Goal: Task Accomplishment & Management: Use online tool/utility

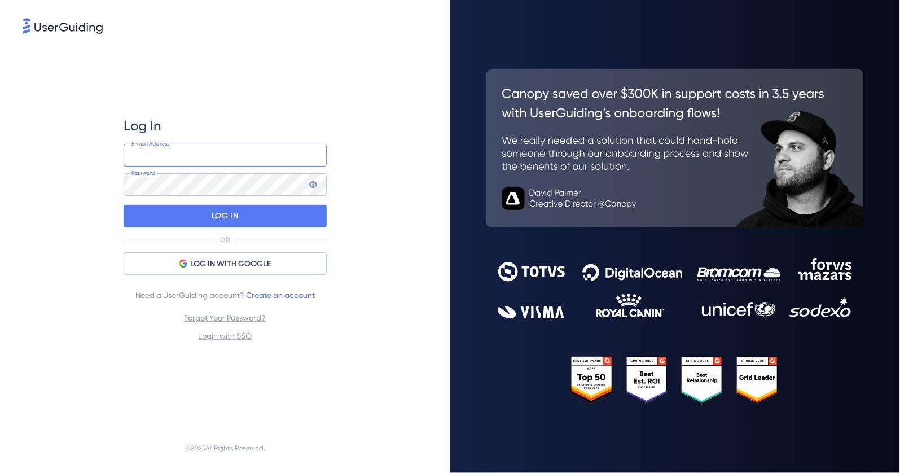
click at [207, 151] on input "email" at bounding box center [225, 155] width 203 height 23
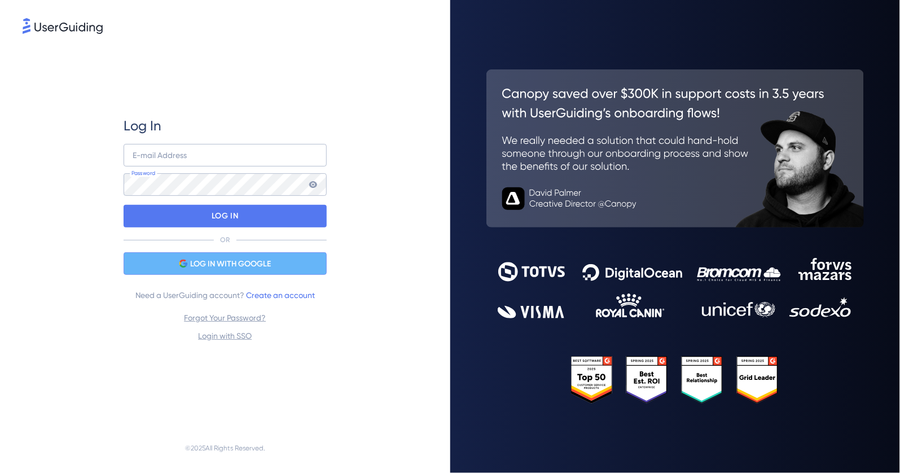
click at [211, 256] on div "LOG IN WITH GOOGLE" at bounding box center [225, 263] width 203 height 23
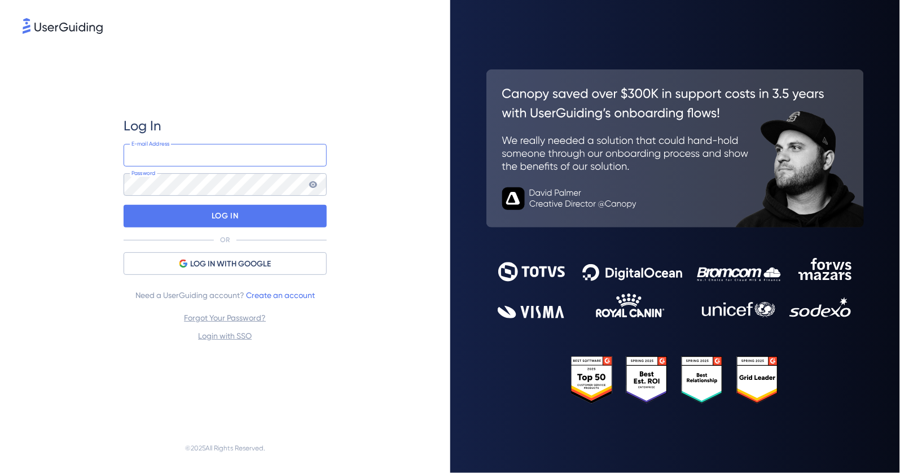
click at [186, 157] on input "email" at bounding box center [225, 155] width 203 height 23
type input "flore.descolas@staycation.co"
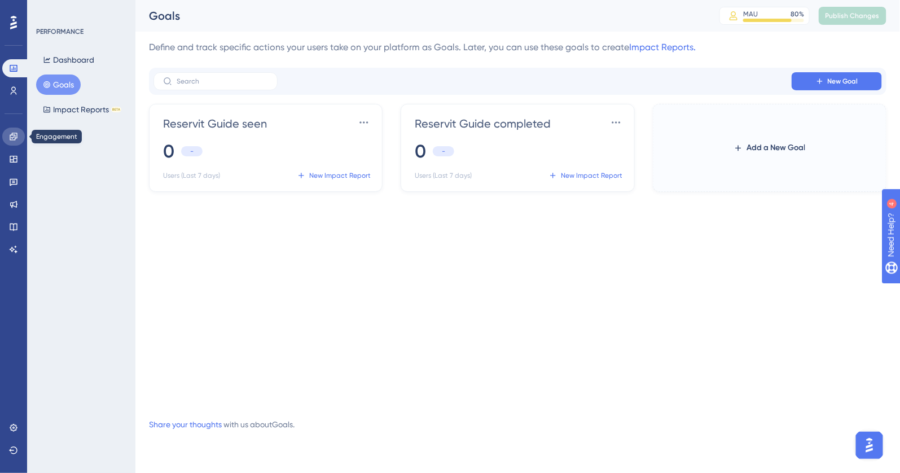
click at [17, 128] on link at bounding box center [13, 137] width 23 height 18
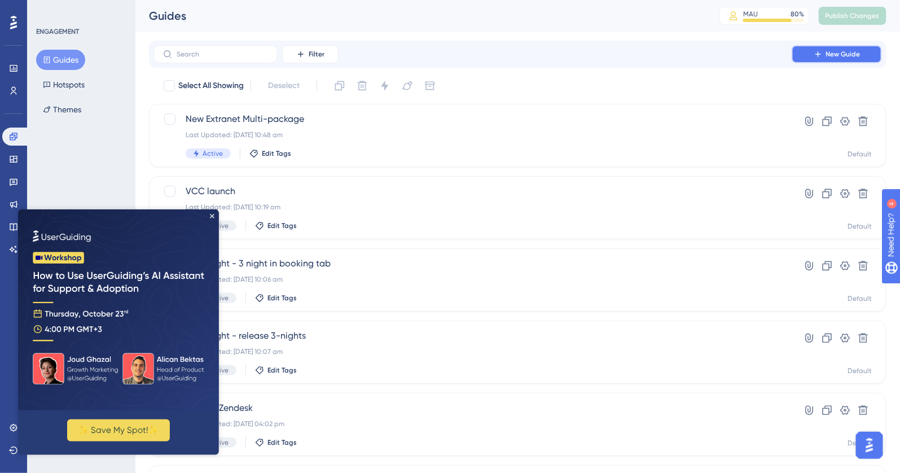
click at [819, 58] on icon at bounding box center [818, 54] width 9 height 9
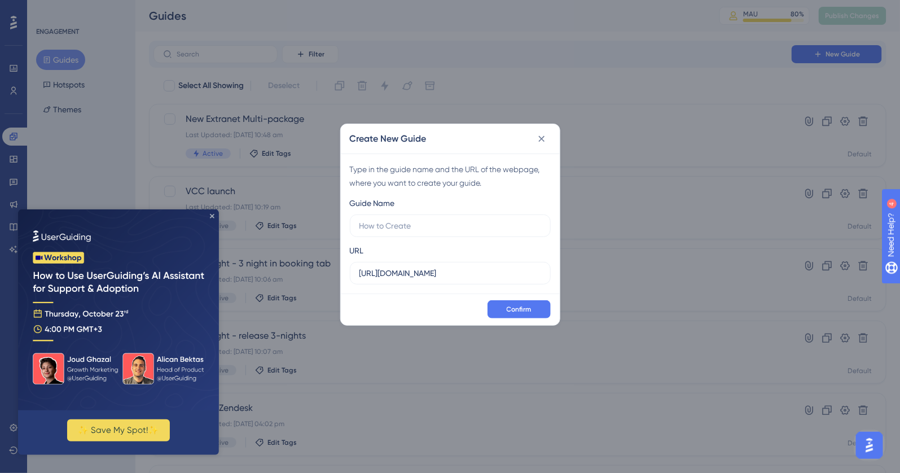
click at [210, 215] on icon "Close Preview" at bounding box center [211, 215] width 5 height 5
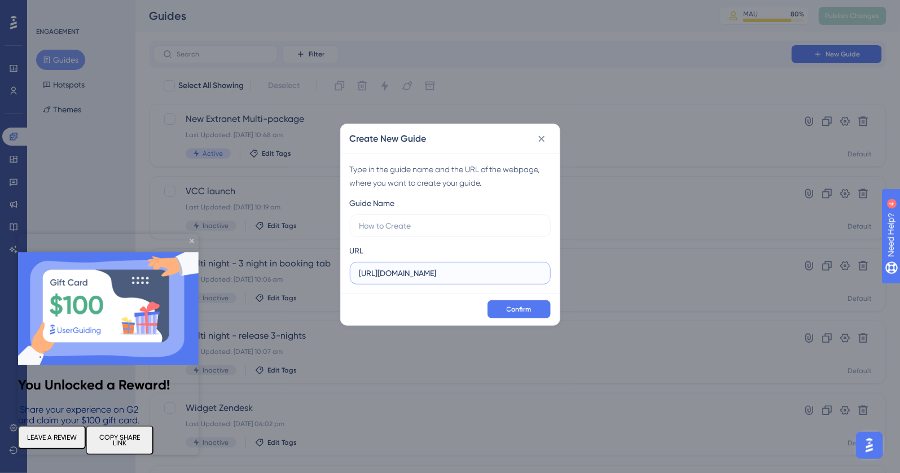
click at [472, 271] on input "https://admin-beta-dev.staycation.co" at bounding box center [450, 273] width 182 height 12
click at [446, 210] on div "Guide Name" at bounding box center [450, 216] width 201 height 41
click at [436, 220] on input "text" at bounding box center [450, 226] width 182 height 12
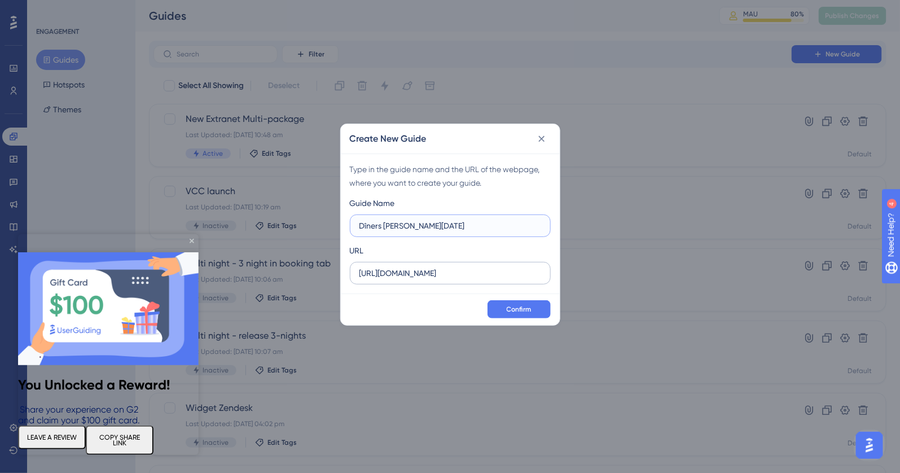
type input "Dîners de Noël"
click at [477, 274] on input "https://admin-beta-dev.staycation.co" at bounding box center [450, 273] width 182 height 12
paste input "extranet.staycation.co/extranet"
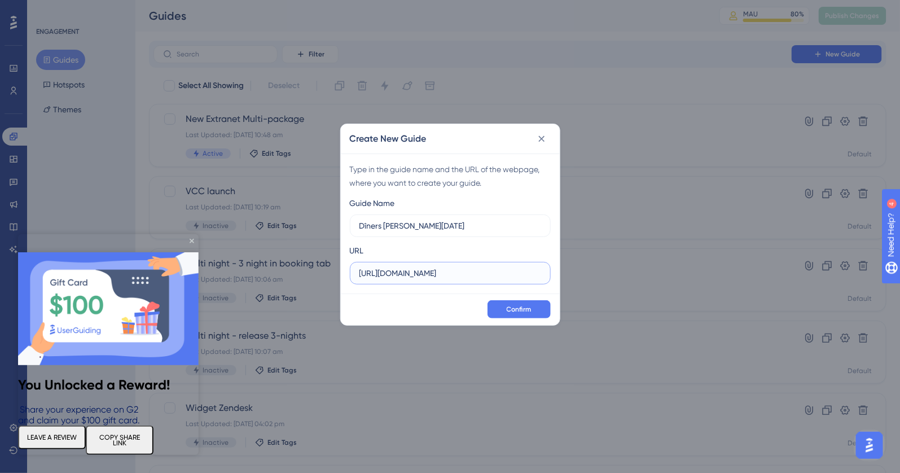
type input "https://extranet.staycation.co/extranet"
click at [492, 242] on div "Guide Name Dîners de Noël URL https://extranet.staycation.co/extranet" at bounding box center [450, 240] width 201 height 88
click at [501, 317] on button "Confirm" at bounding box center [519, 309] width 63 height 18
